Goal: Find specific page/section: Find specific page/section

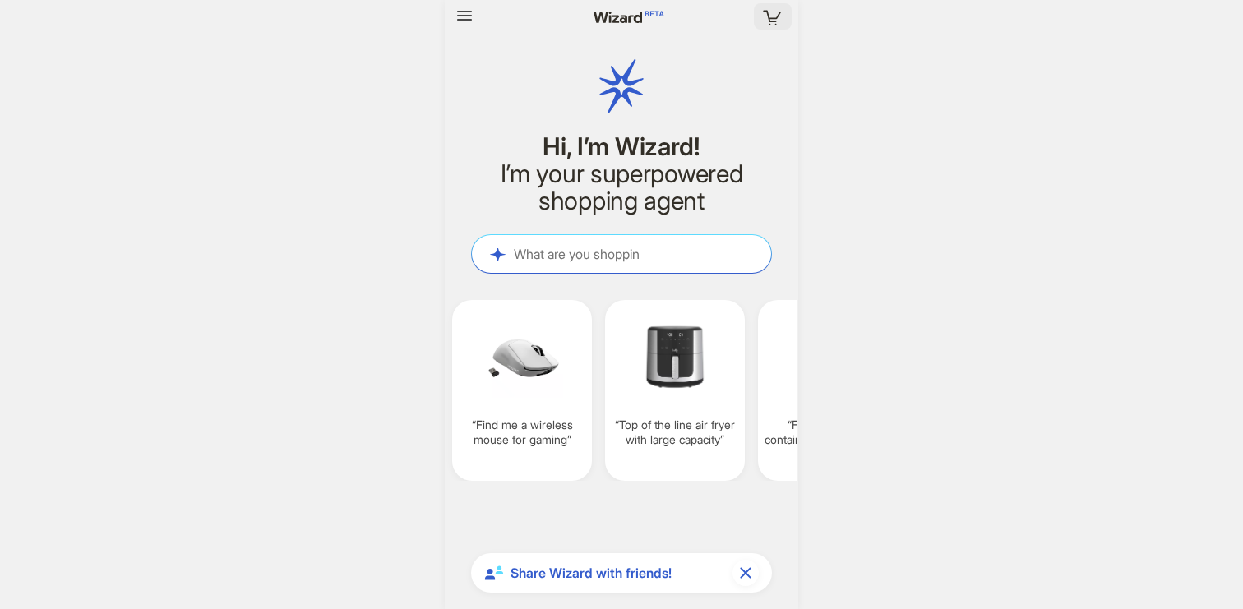
click at [771, 16] on icon "button" at bounding box center [773, 17] width 30 height 30
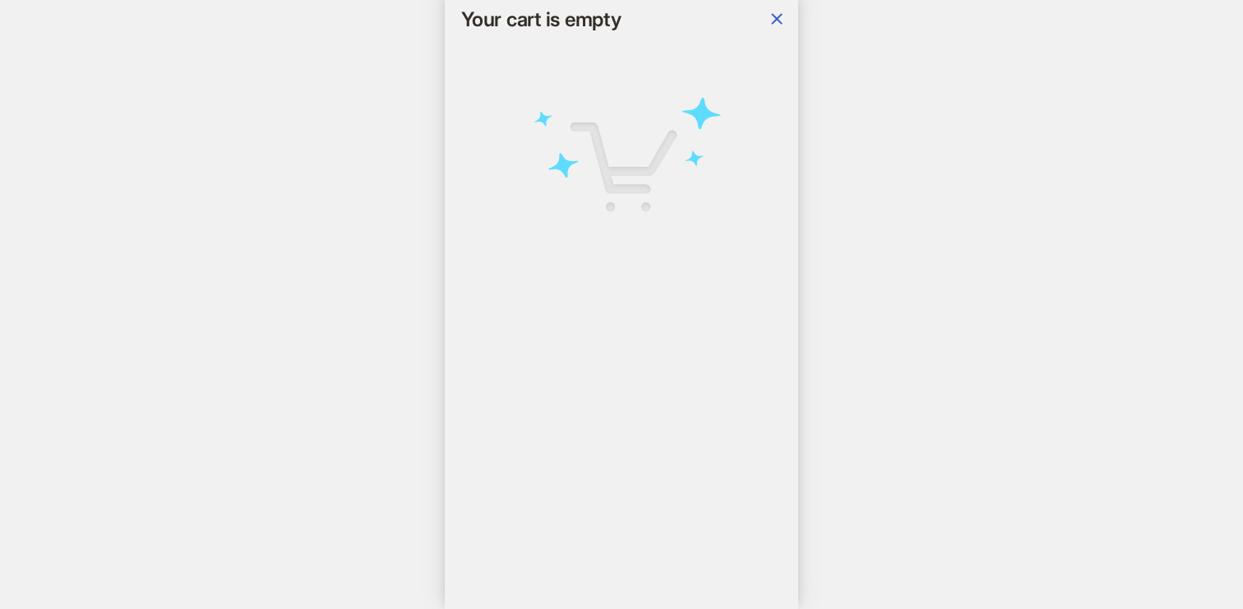
scroll to position [4110, 0]
click at [778, 22] on icon "button" at bounding box center [777, 19] width 20 height 20
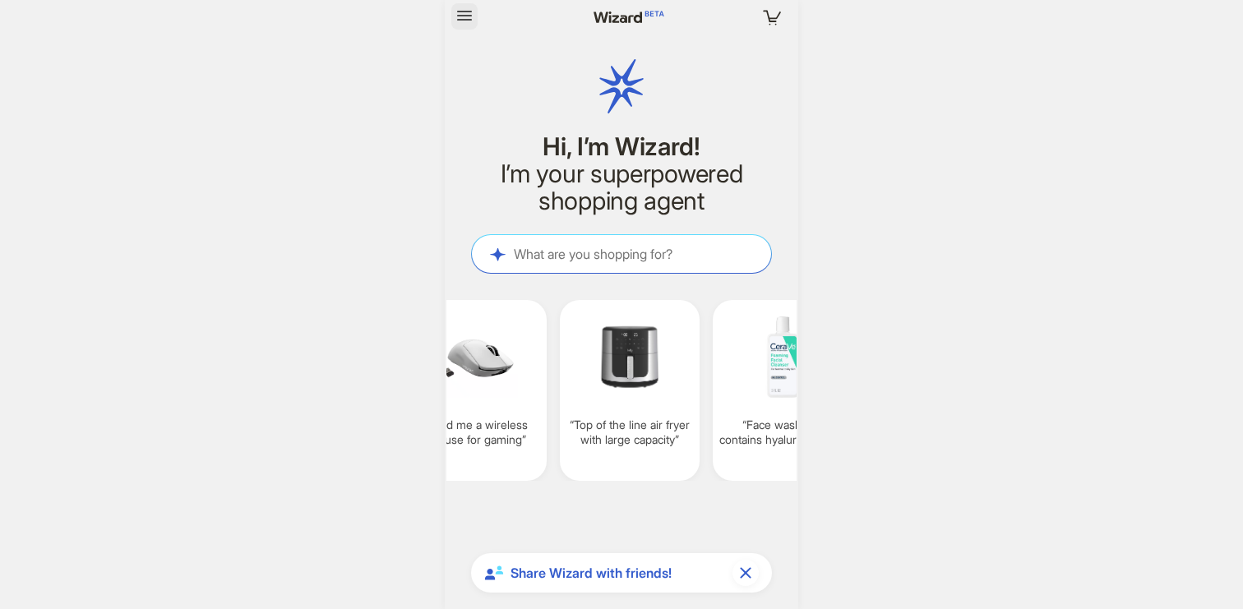
click at [454, 7] on button "button" at bounding box center [464, 16] width 26 height 26
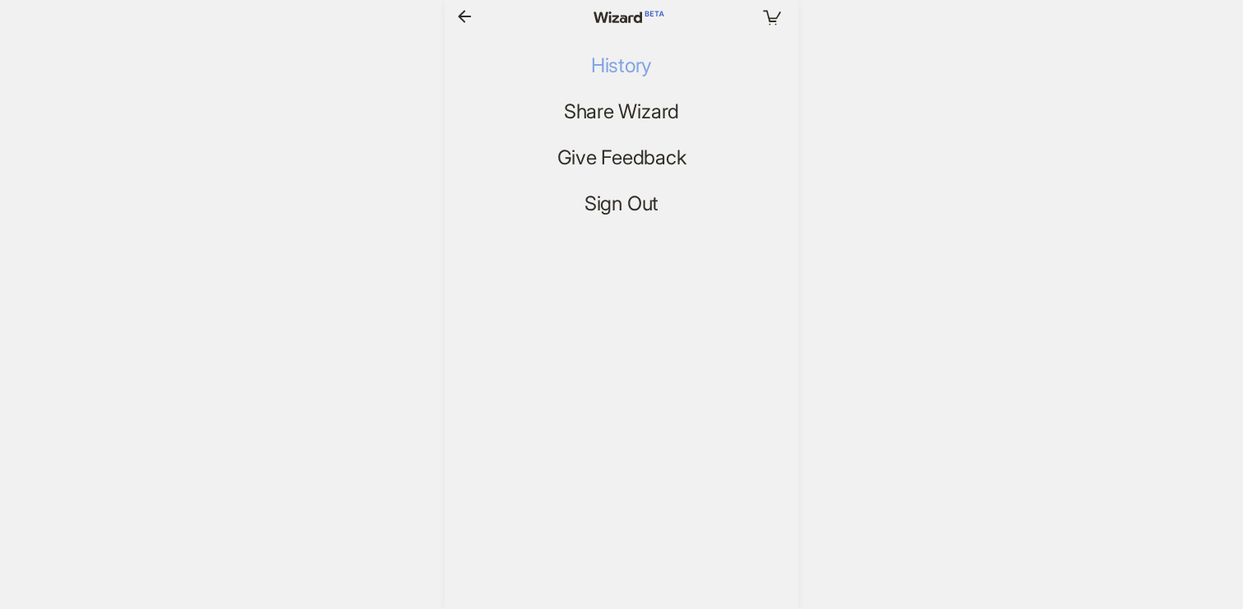
click at [618, 72] on span "History" at bounding box center [621, 66] width 61 height 24
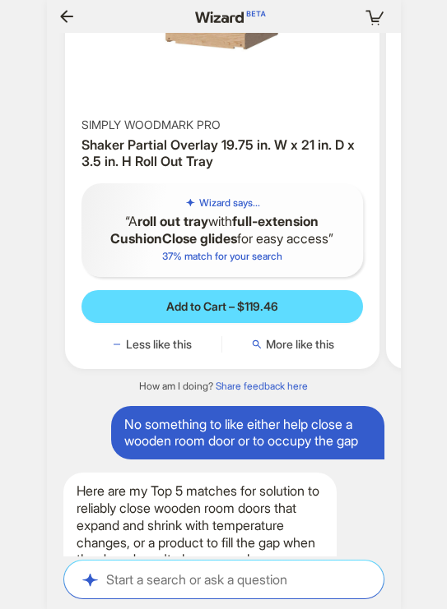
scroll to position [0, 1566]
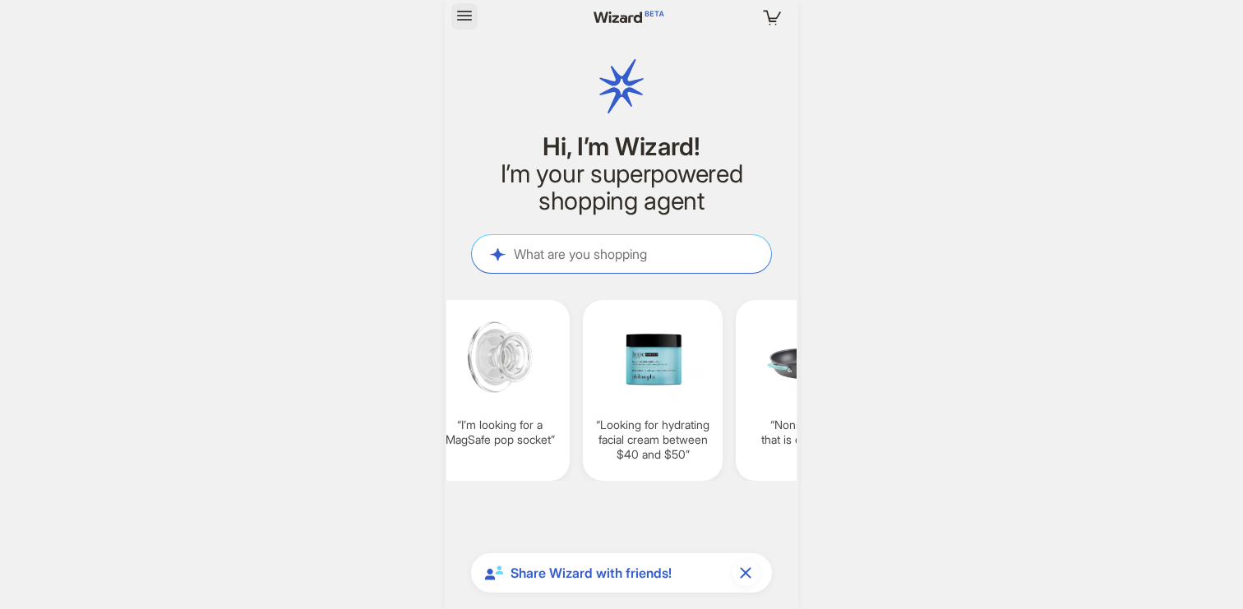
click at [469, 14] on icon "button" at bounding box center [465, 16] width 20 height 20
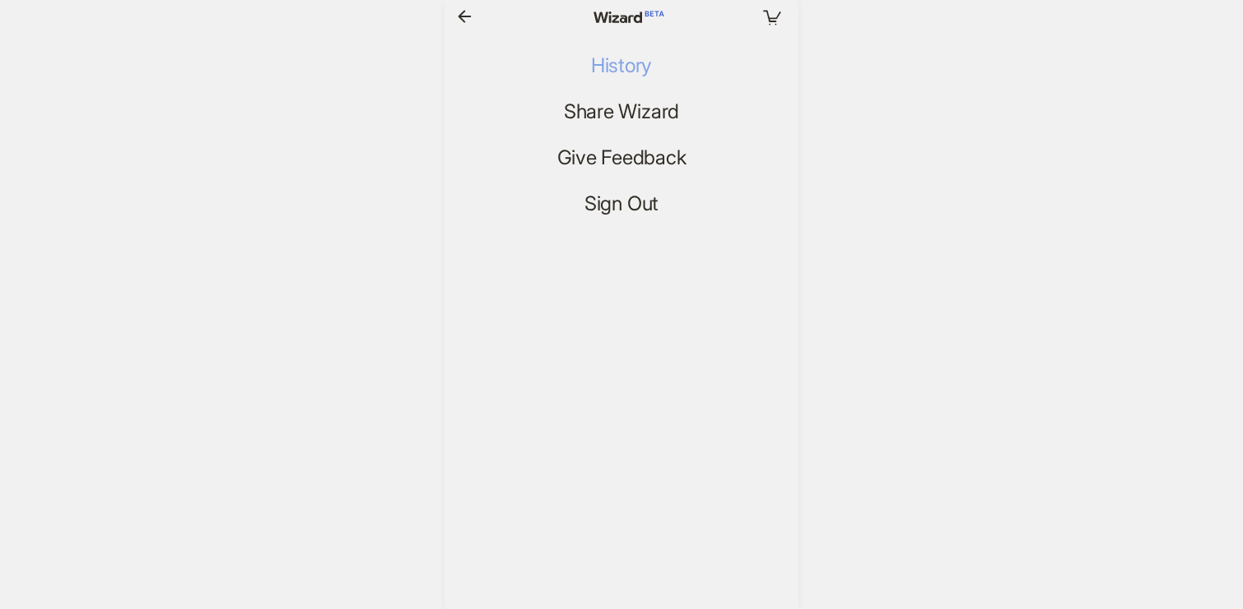
scroll to position [4110, 0]
click at [615, 66] on span "History" at bounding box center [621, 66] width 61 height 24
